Goal: Task Accomplishment & Management: Manage account settings

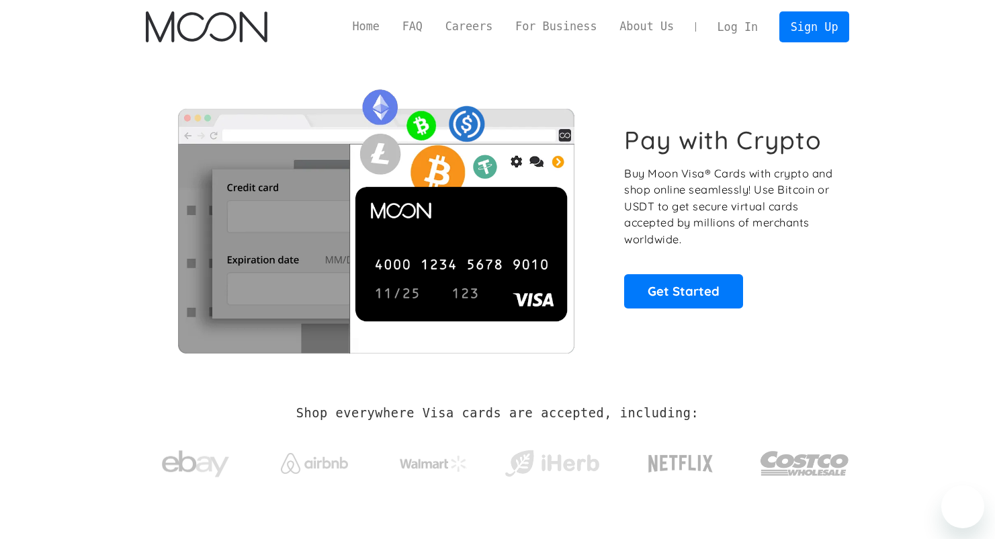
click at [727, 27] on link "Log In" at bounding box center [737, 27] width 63 height 30
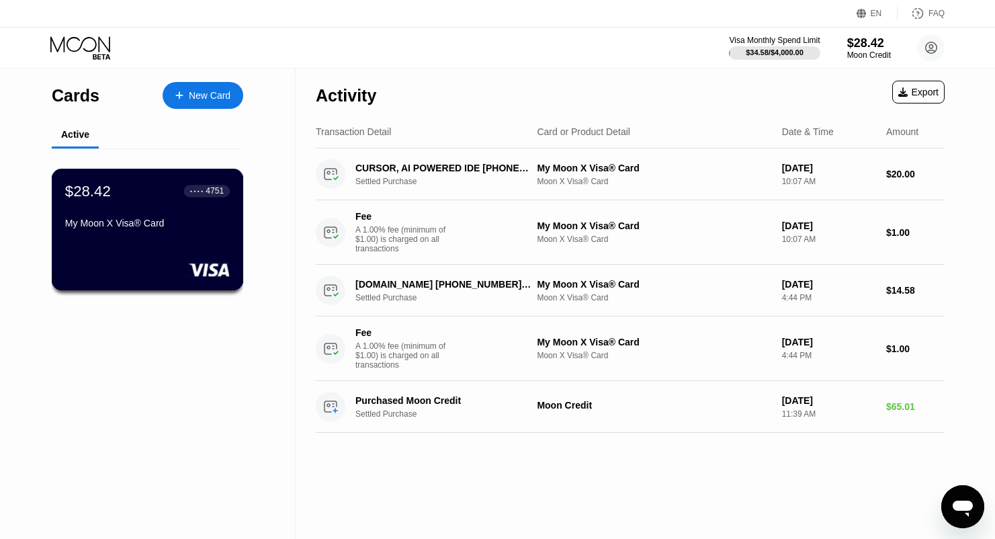
click at [126, 241] on div "$28.42 ● ● ● ● 4751 My Moon X Visa® Card" at bounding box center [148, 230] width 192 height 122
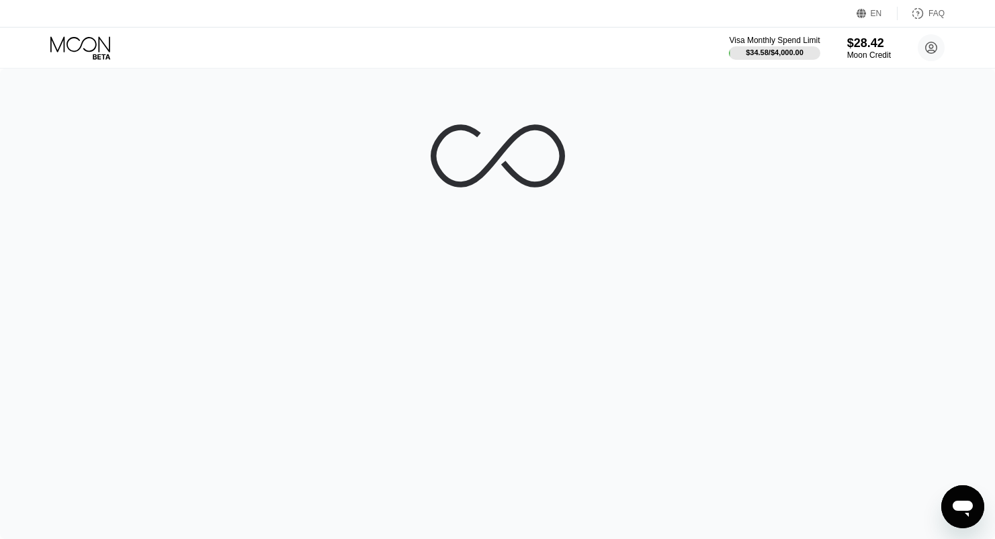
click at [237, 48] on div "Visa Monthly Spend Limit $34.58 / $4,000.00 $28.42 Moon Credit Mohamed Jabbie m…" at bounding box center [497, 48] width 995 height 40
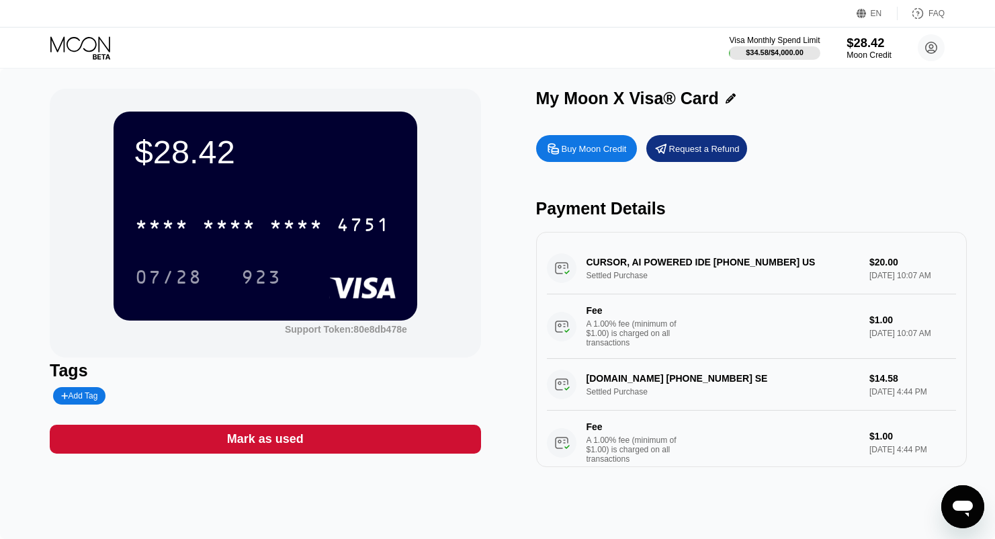
click at [876, 46] on div "$28.42" at bounding box center [869, 43] width 45 height 14
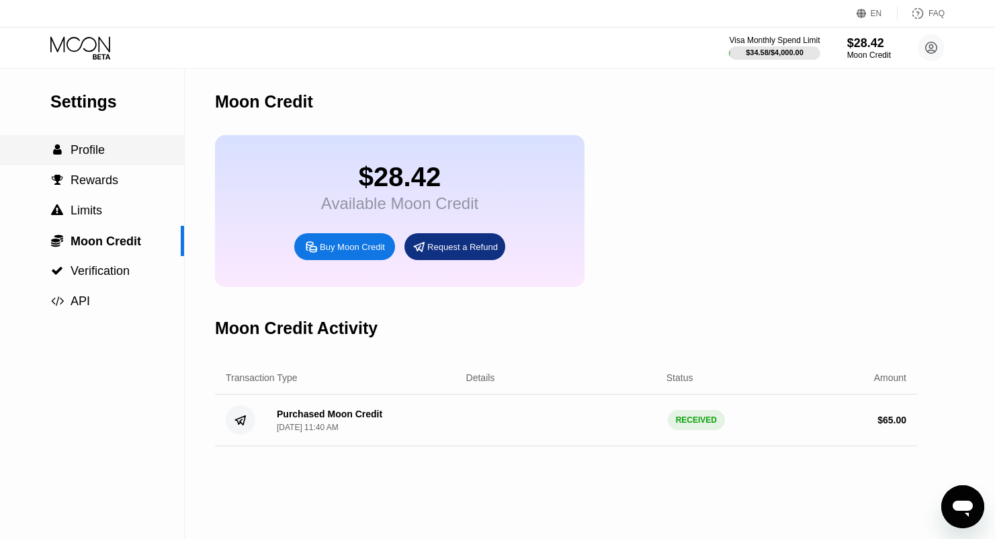
click at [87, 155] on span "Profile" at bounding box center [88, 149] width 34 height 13
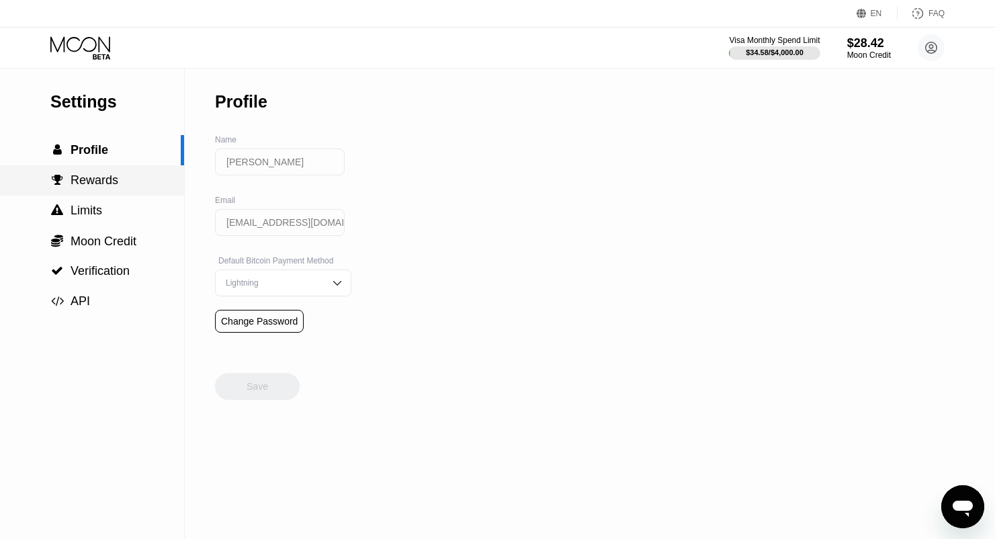
click at [89, 181] on span "Rewards" at bounding box center [95, 179] width 48 height 13
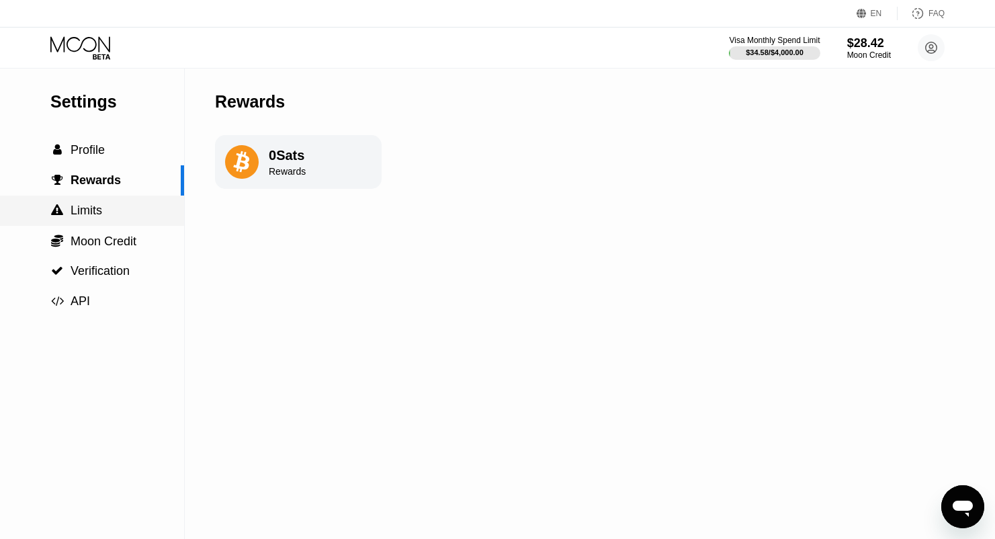
click at [91, 217] on span "Limits" at bounding box center [87, 210] width 32 height 13
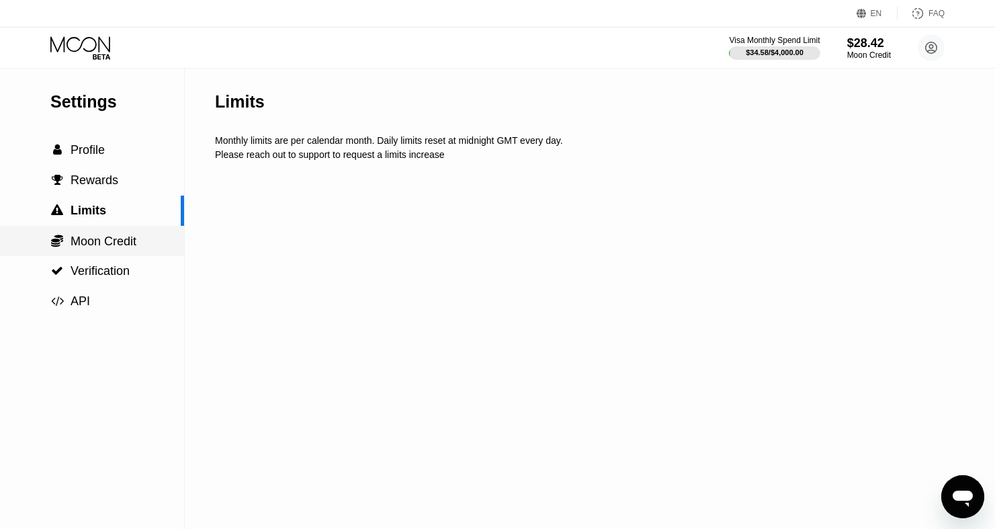
click at [97, 246] on span "Moon Credit" at bounding box center [104, 241] width 66 height 13
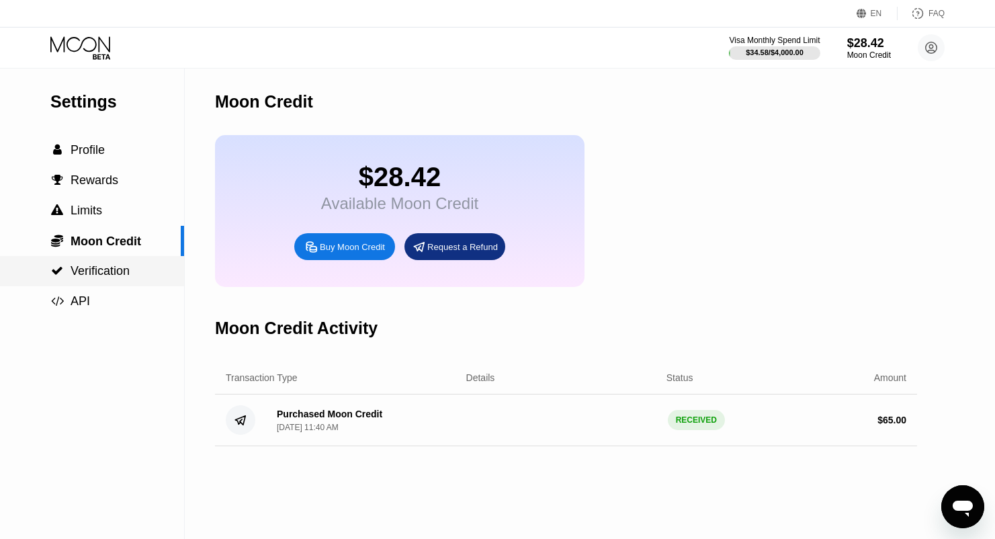
click at [104, 277] on span "Verification" at bounding box center [100, 270] width 59 height 13
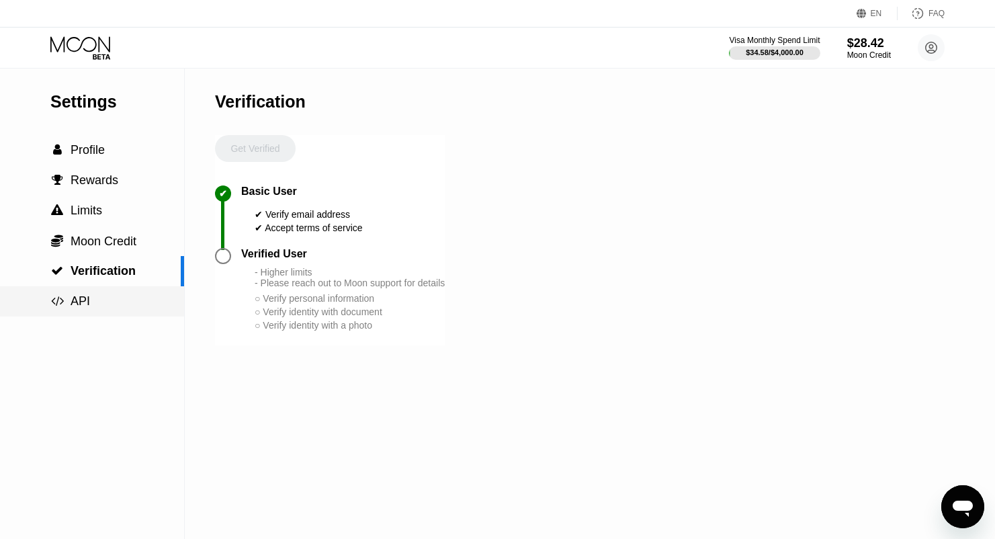
click at [90, 305] on div " API" at bounding box center [92, 301] width 184 height 14
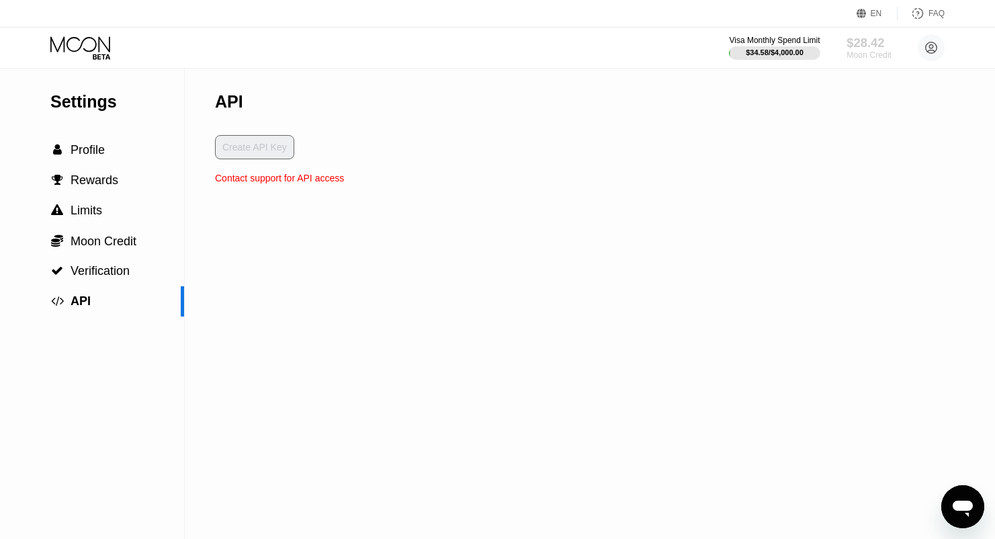
click at [871, 46] on div "$28.42" at bounding box center [869, 43] width 45 height 14
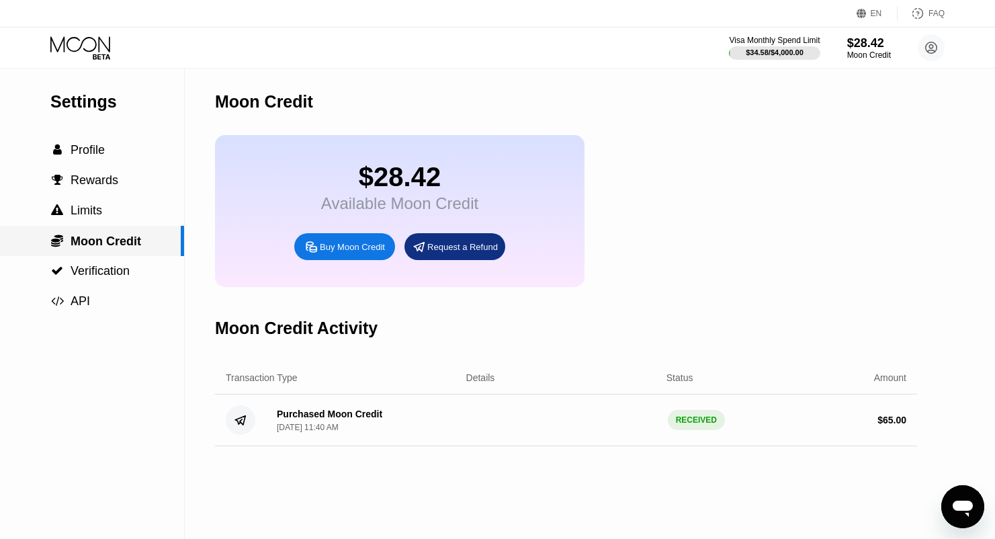
click at [97, 236] on span "Moon Credit" at bounding box center [106, 241] width 71 height 13
click at [99, 217] on span "Limits" at bounding box center [87, 210] width 32 height 13
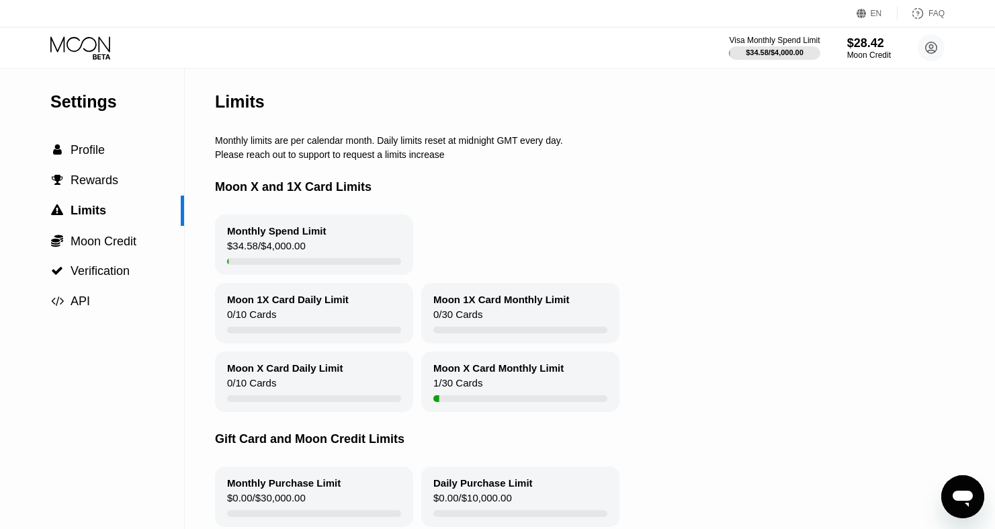
click at [74, 46] on icon at bounding box center [81, 48] width 63 height 24
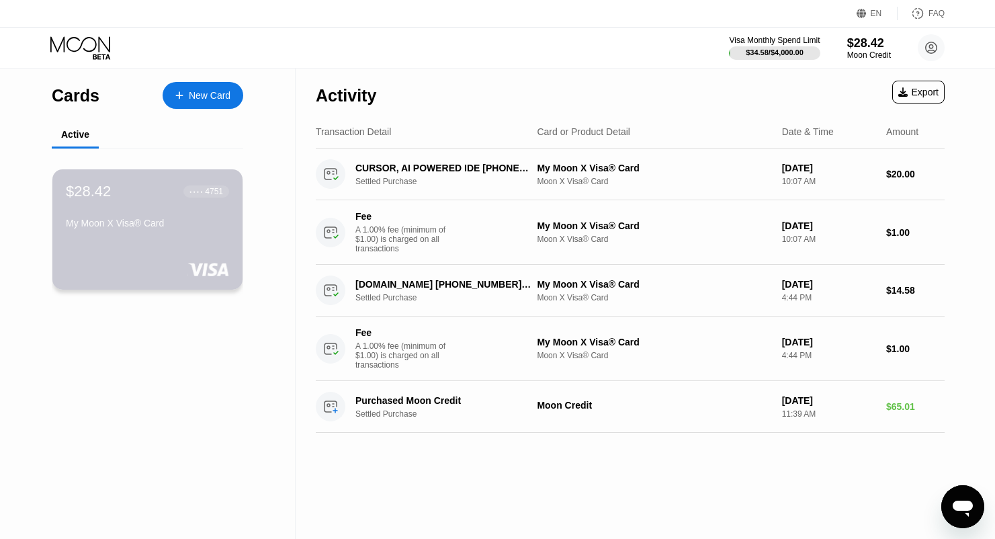
click at [169, 220] on div "$28.42 ● ● ● ● 4751 My Moon X Visa® Card" at bounding box center [147, 208] width 163 height 51
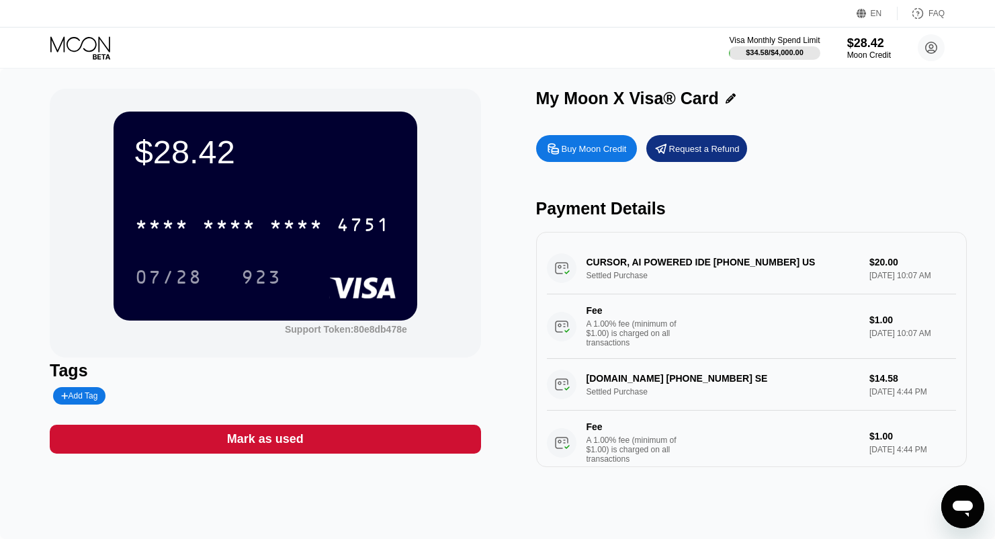
click at [278, 256] on div "* * * * * * * * * * * * 4751 07/28 923" at bounding box center [265, 237] width 261 height 79
click at [315, 157] on div "$28.42" at bounding box center [265, 152] width 261 height 38
drag, startPoint x: 314, startPoint y: 155, endPoint x: 302, endPoint y: 154, distance: 12.1
click at [302, 154] on div "$28.42" at bounding box center [265, 152] width 261 height 38
click at [870, 48] on div "$28.42" at bounding box center [869, 43] width 45 height 14
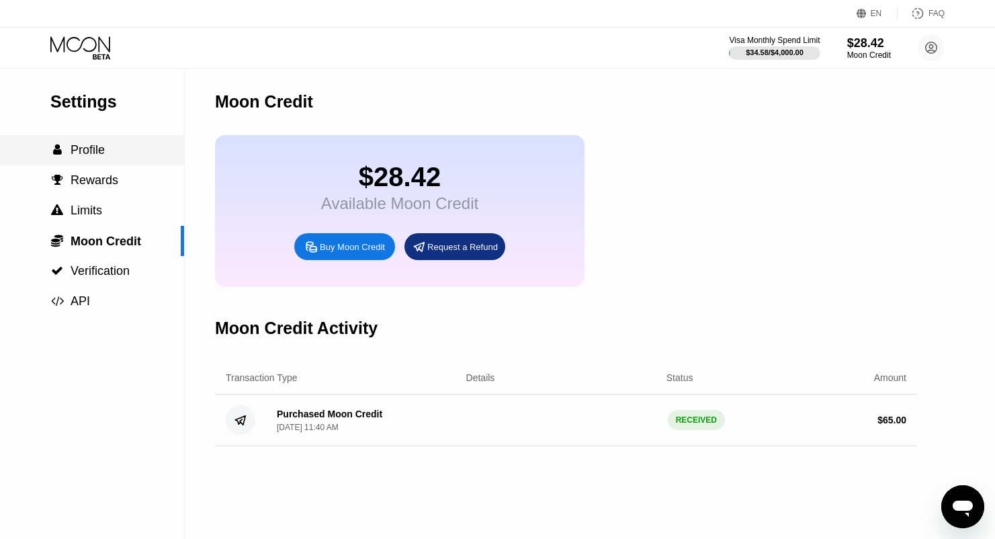
click at [102, 153] on span "Profile" at bounding box center [88, 149] width 34 height 13
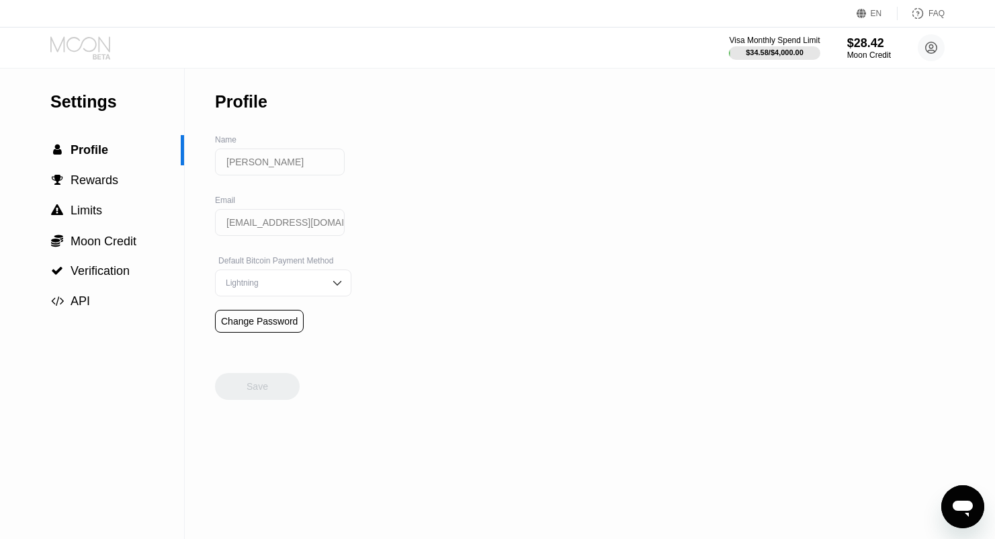
click at [84, 38] on icon at bounding box center [81, 48] width 63 height 24
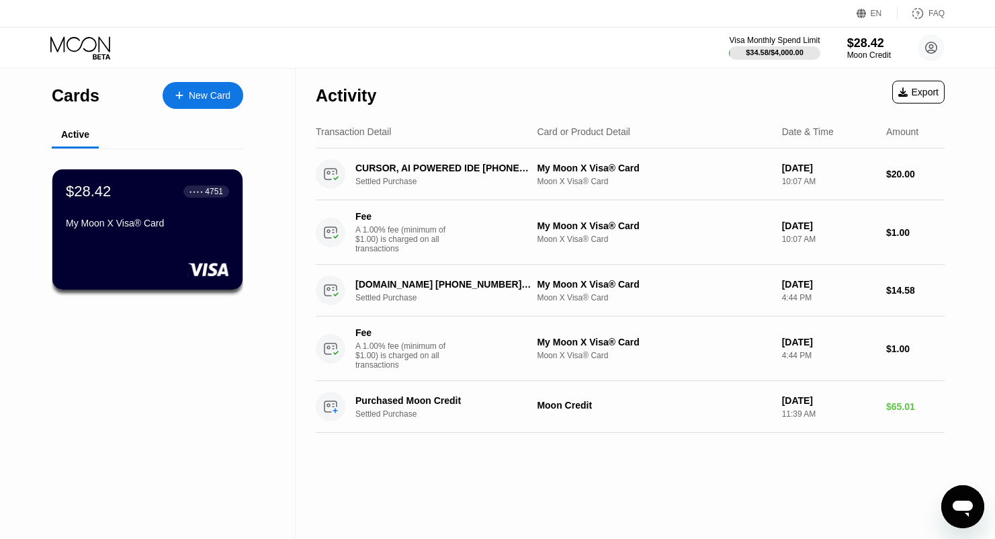
click at [206, 194] on div "4751" at bounding box center [214, 191] width 18 height 9
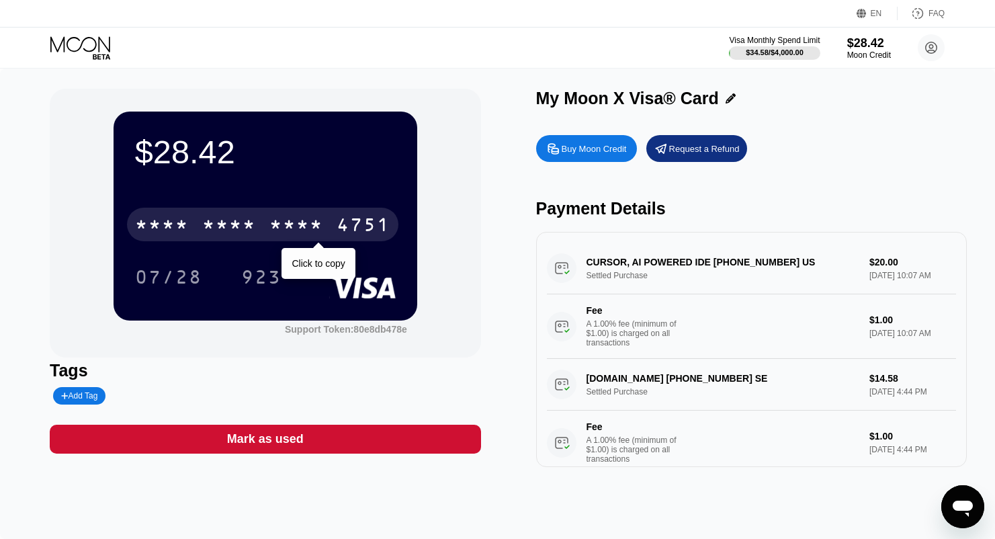
click at [235, 223] on div "* * * *" at bounding box center [229, 227] width 54 height 22
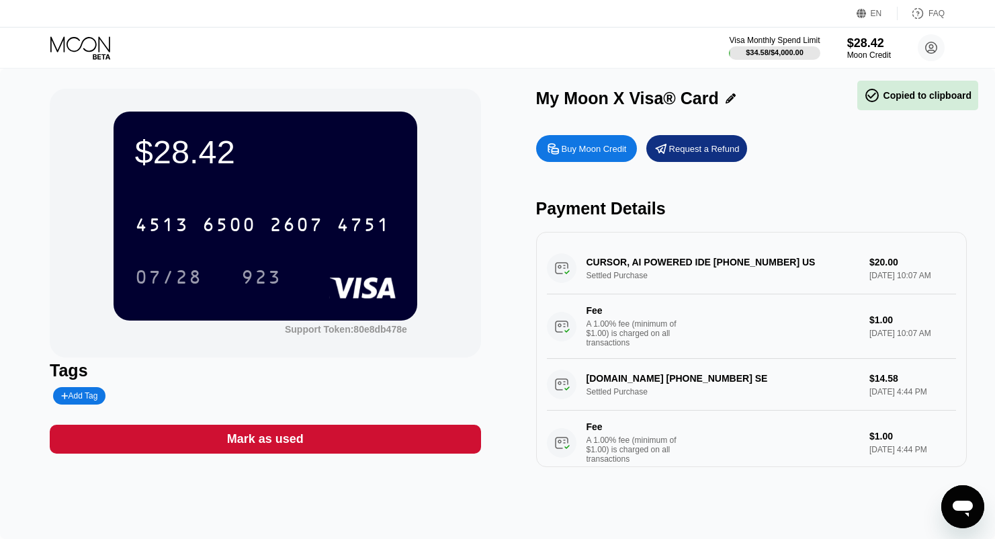
click at [173, 175] on div "$28.42 4513 6500 2607 4751 07/28 923" at bounding box center [266, 216] width 304 height 208
click at [359, 292] on rect at bounding box center [362, 288] width 67 height 22
click at [359, 291] on rect at bounding box center [362, 288] width 67 height 22
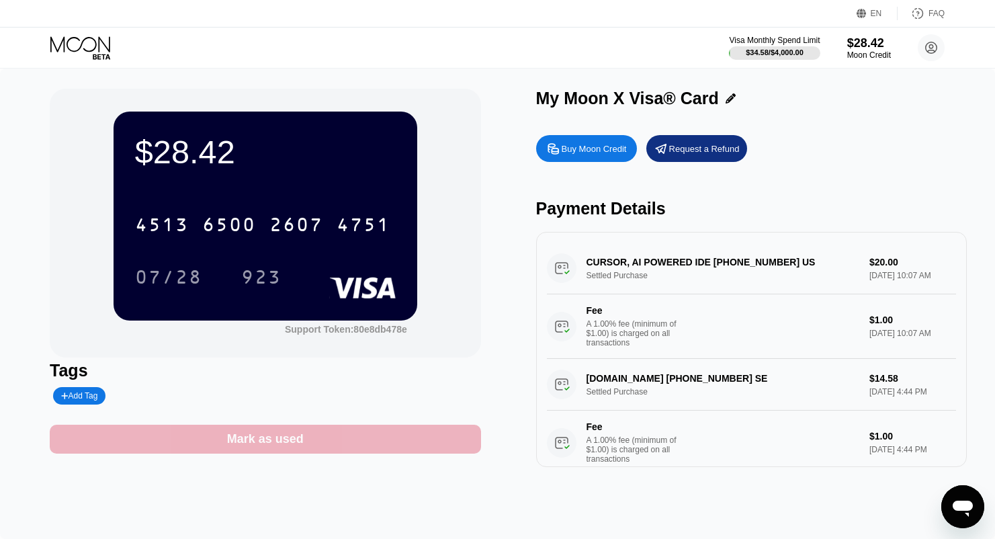
click at [300, 442] on div "Mark as used" at bounding box center [265, 439] width 77 height 15
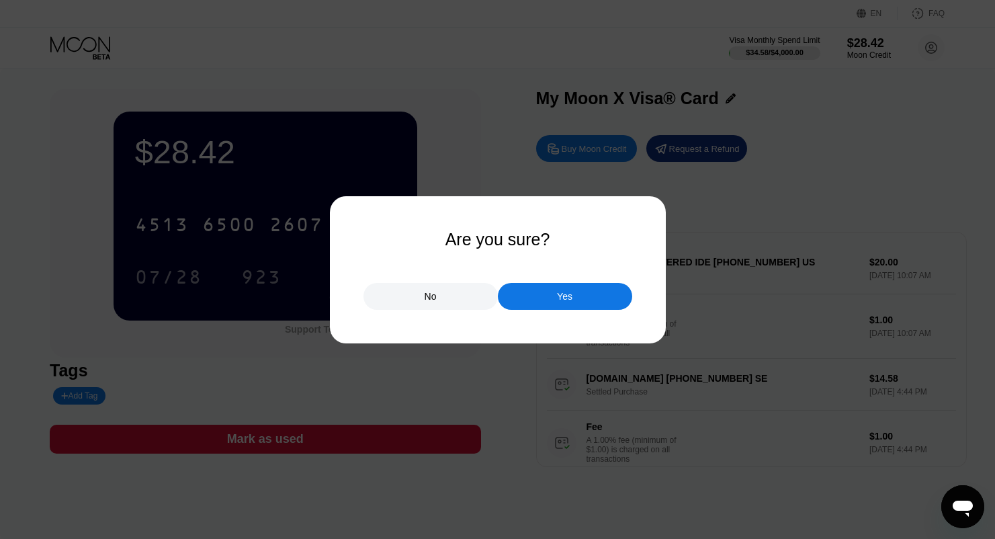
click at [444, 300] on div "No" at bounding box center [431, 296] width 134 height 27
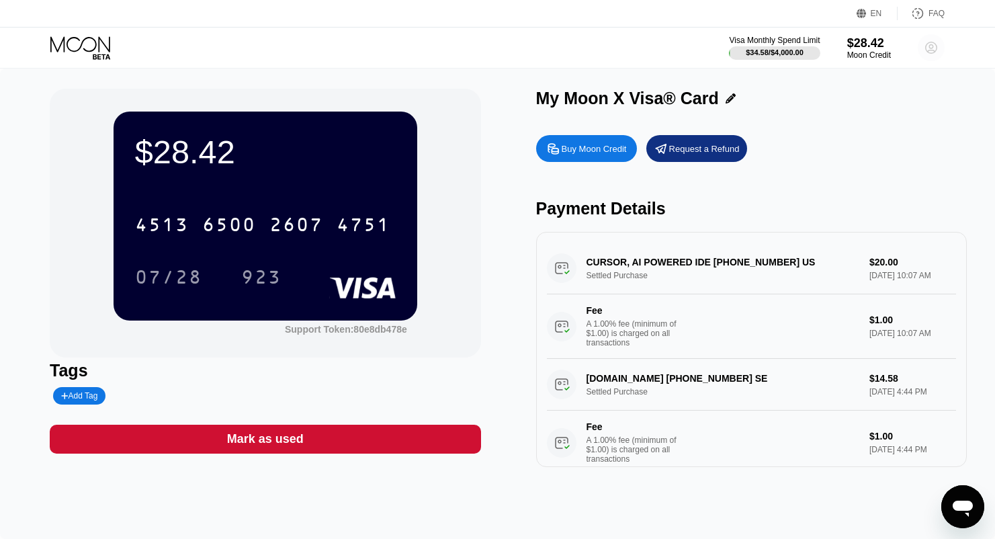
click at [930, 46] on circle at bounding box center [931, 47] width 27 height 27
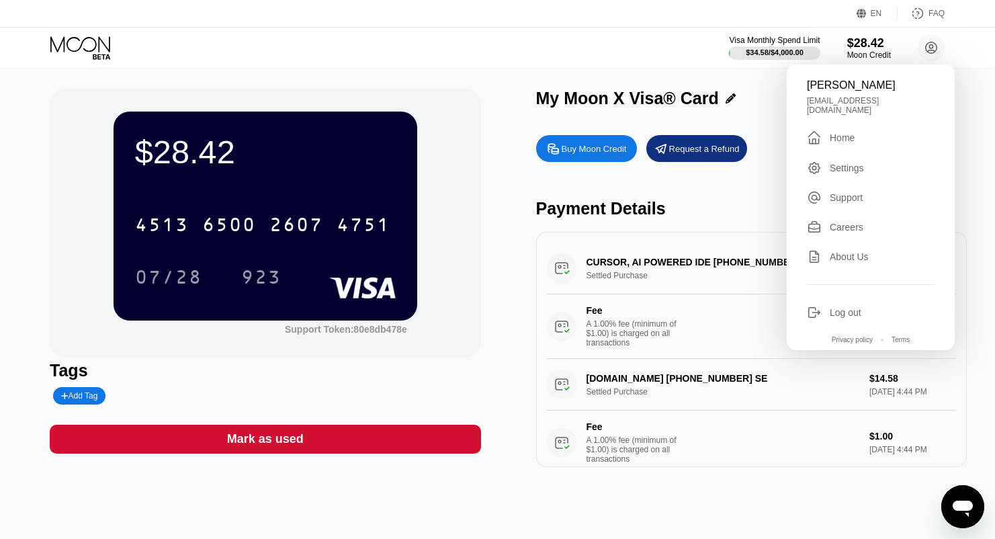
click at [852, 163] on div "Settings" at bounding box center [847, 168] width 34 height 11
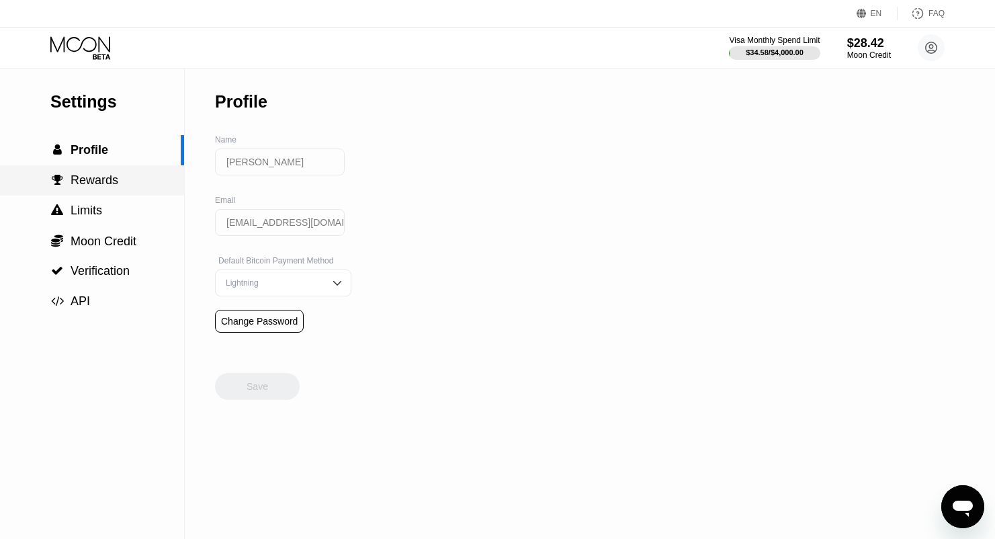
click at [94, 177] on span "Rewards" at bounding box center [95, 179] width 48 height 13
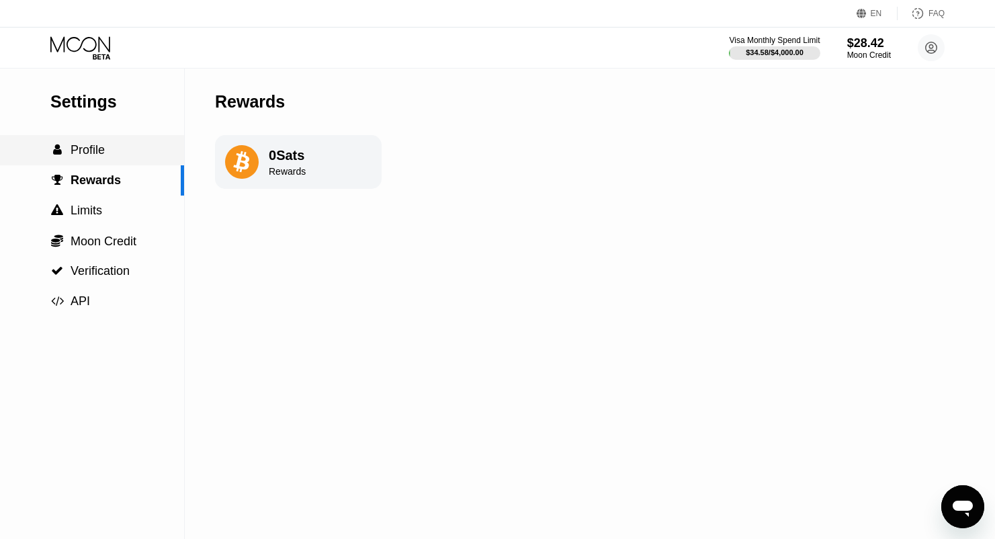
click at [99, 157] on span "Profile" at bounding box center [88, 149] width 34 height 13
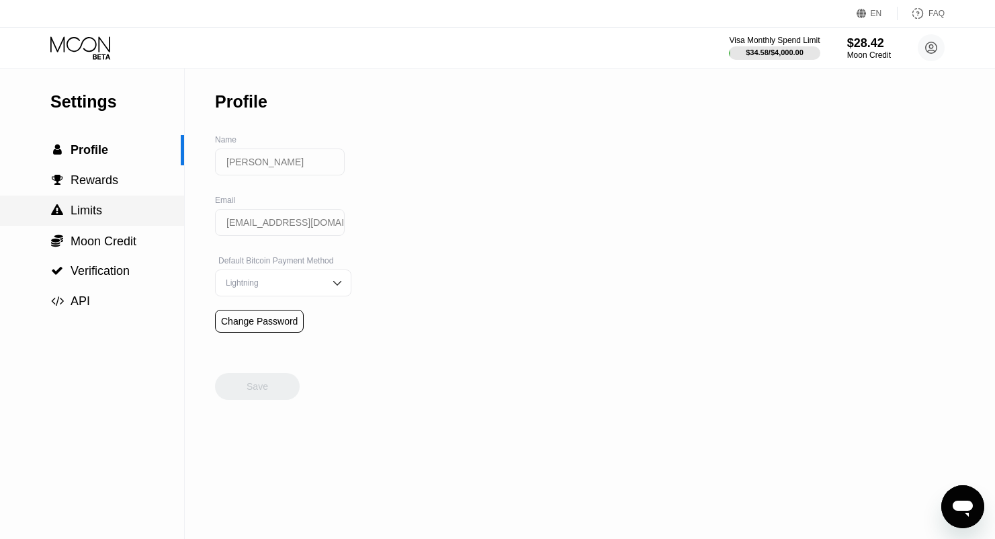
click at [104, 222] on div " Limits" at bounding box center [92, 211] width 184 height 30
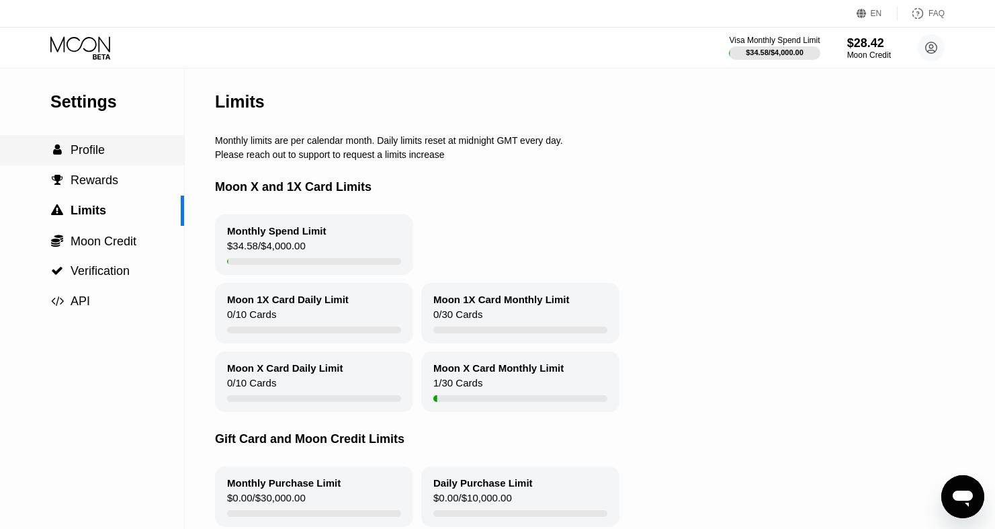
click at [108, 157] on div " Profile" at bounding box center [92, 150] width 184 height 14
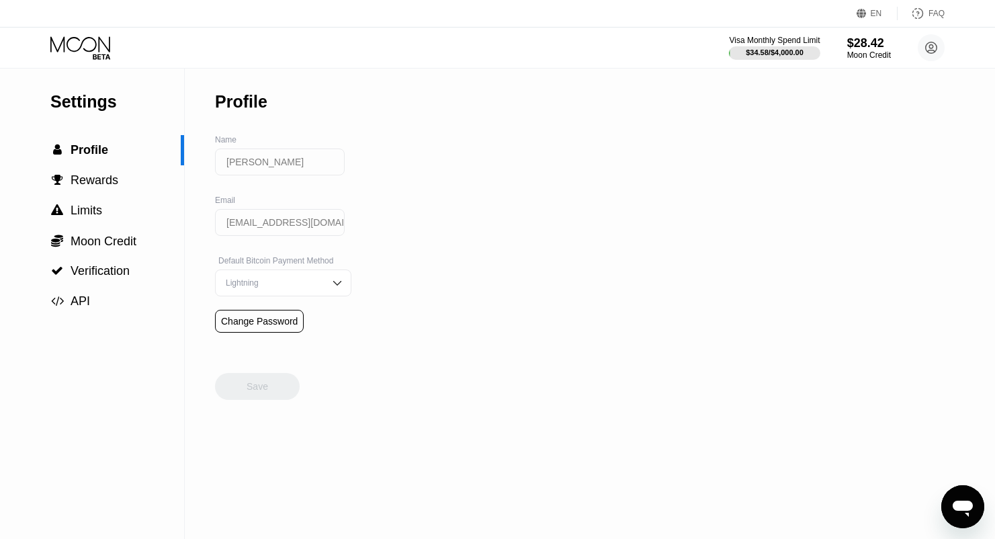
click at [264, 327] on div "Change Password" at bounding box center [259, 321] width 77 height 11
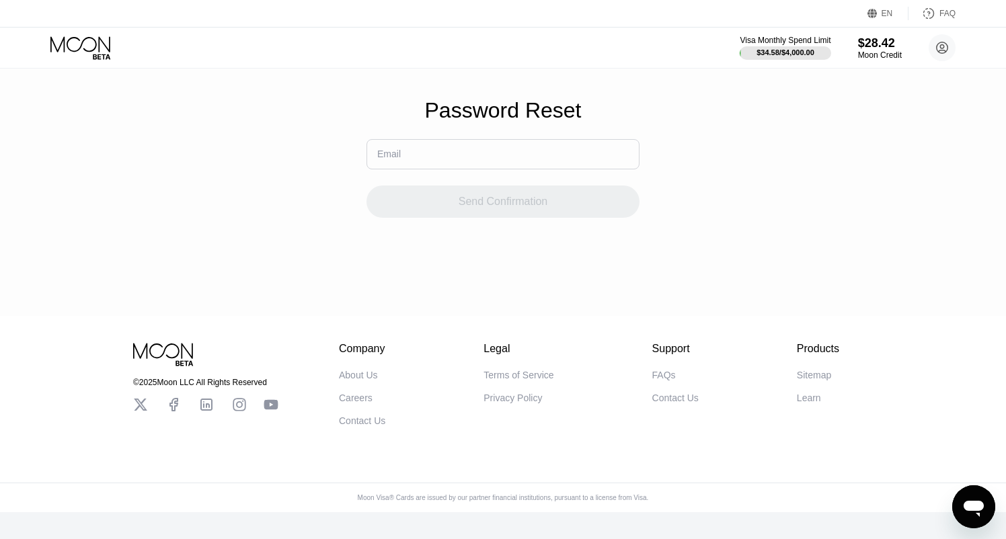
click at [454, 161] on input "text" at bounding box center [502, 154] width 273 height 30
click at [480, 157] on input "text" at bounding box center [502, 154] width 273 height 30
type input "m"
